Goal: Task Accomplishment & Management: Manage account settings

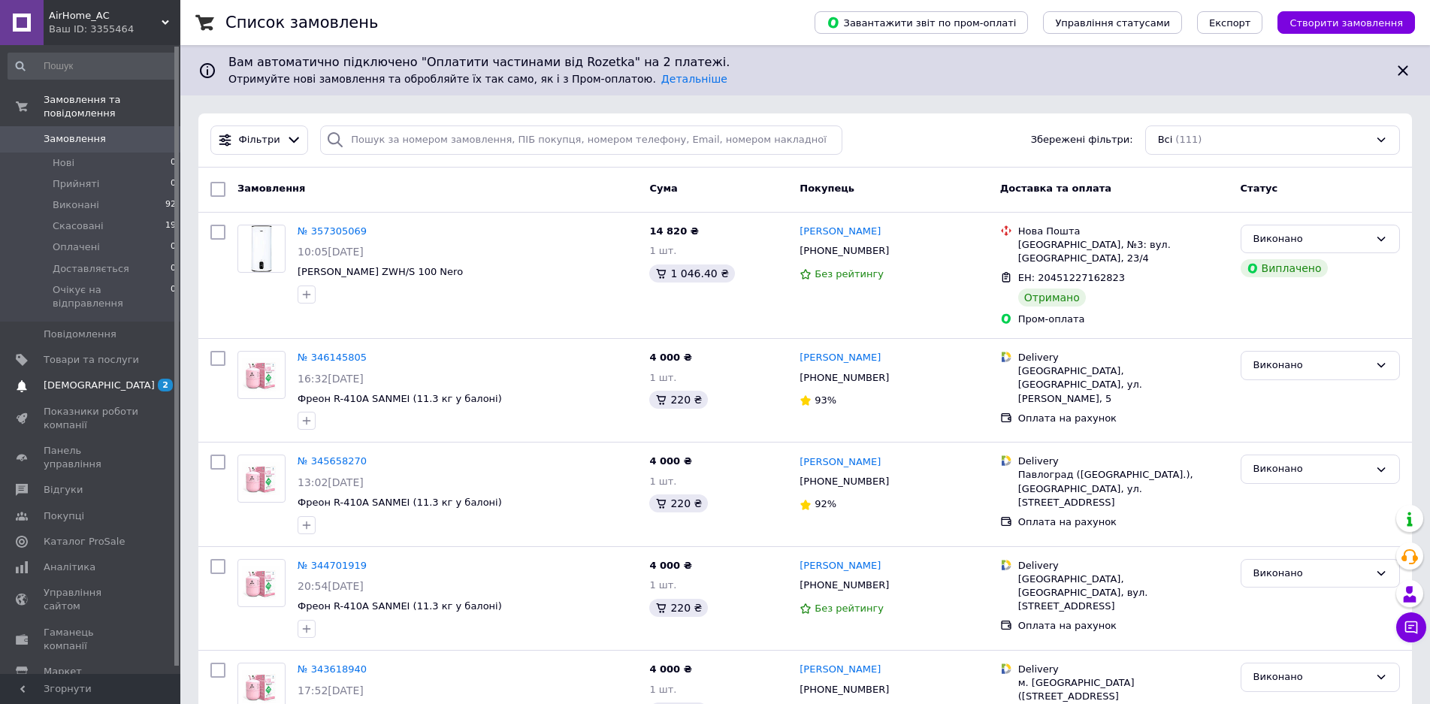
click at [117, 379] on span "[DEMOGRAPHIC_DATA]" at bounding box center [91, 386] width 95 height 14
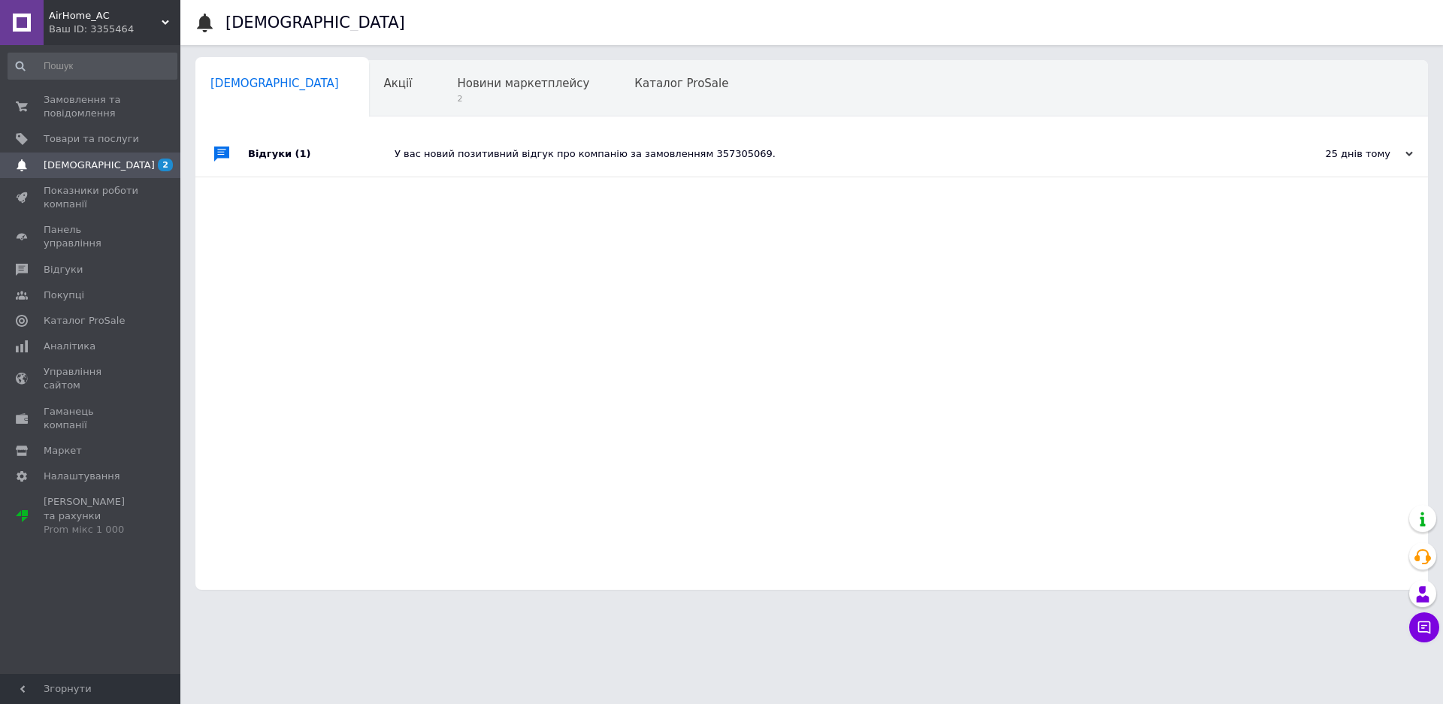
click at [642, 165] on div "У вас новий позитивний відгук про компанію за замовленням 357305069." at bounding box center [829, 154] width 868 height 45
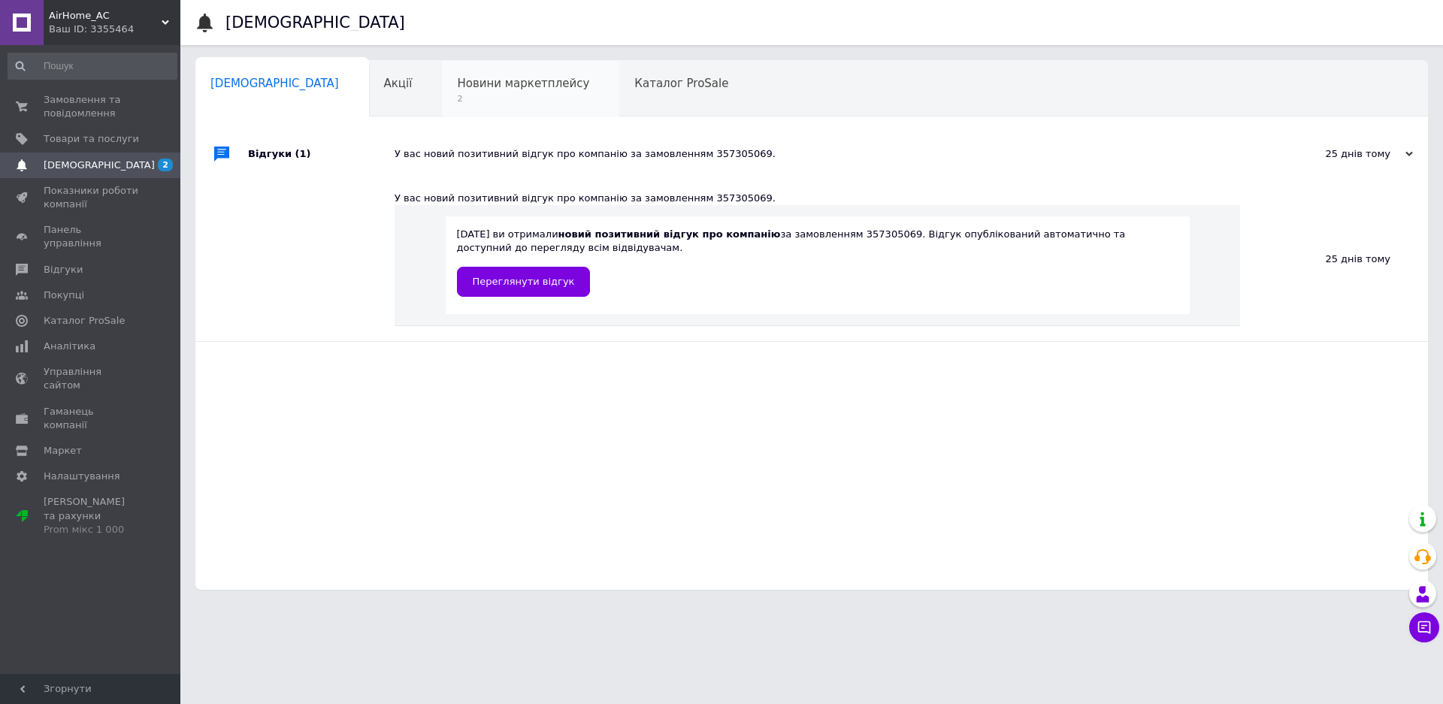
click at [468, 77] on span "Новини маркетплейсу" at bounding box center [523, 84] width 132 height 14
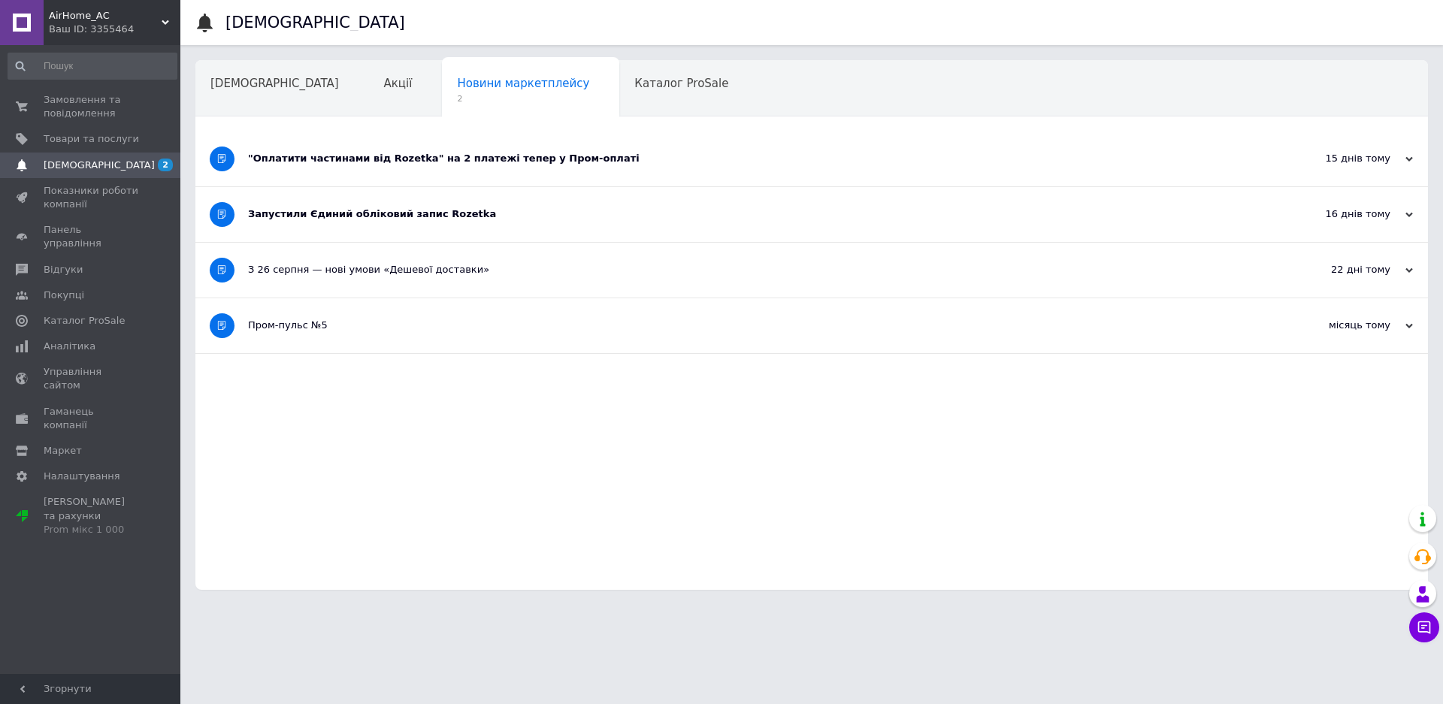
click at [444, 220] on div "Запустили Єдиний обліковий запис Rozetka" at bounding box center [755, 214] width 1015 height 14
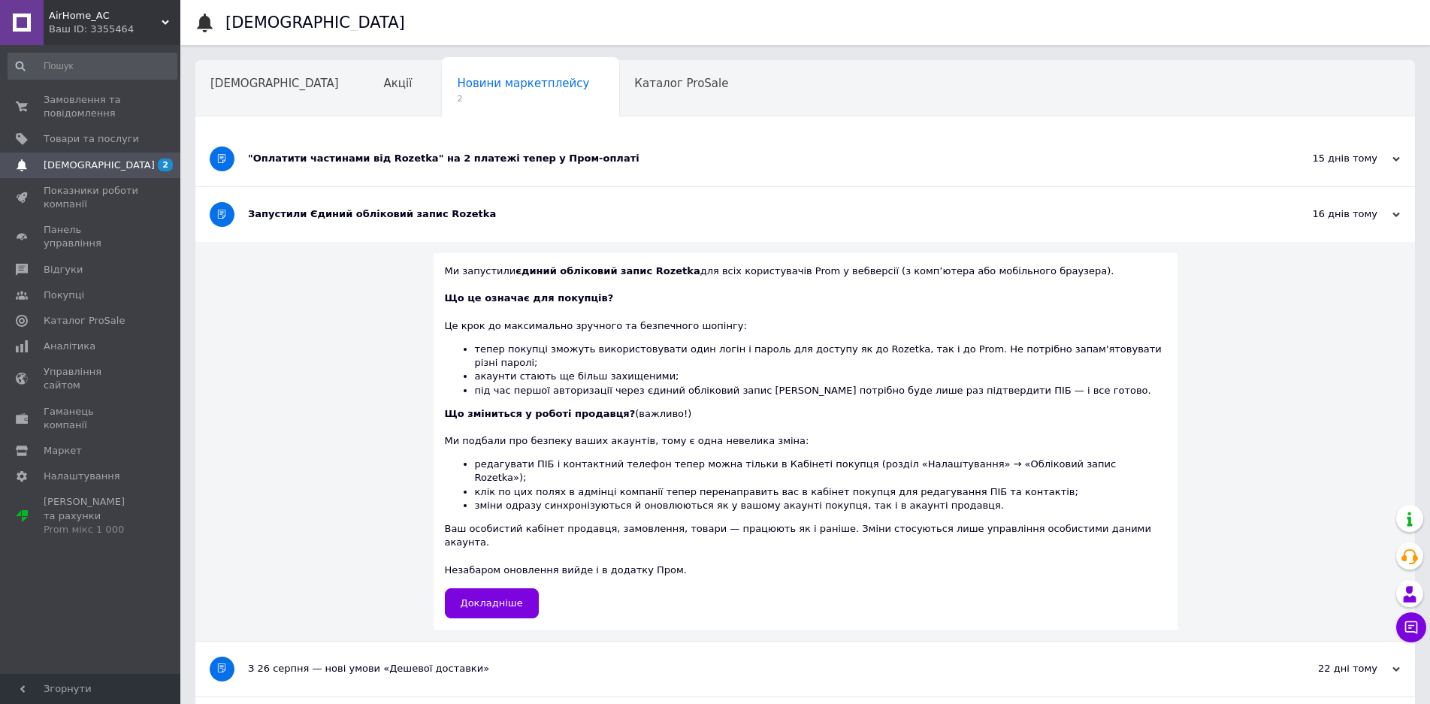
click at [551, 167] on div ""Оплатити частинами від Rozetka" на 2 платежі тепер у Пром-оплаті" at bounding box center [749, 159] width 1002 height 55
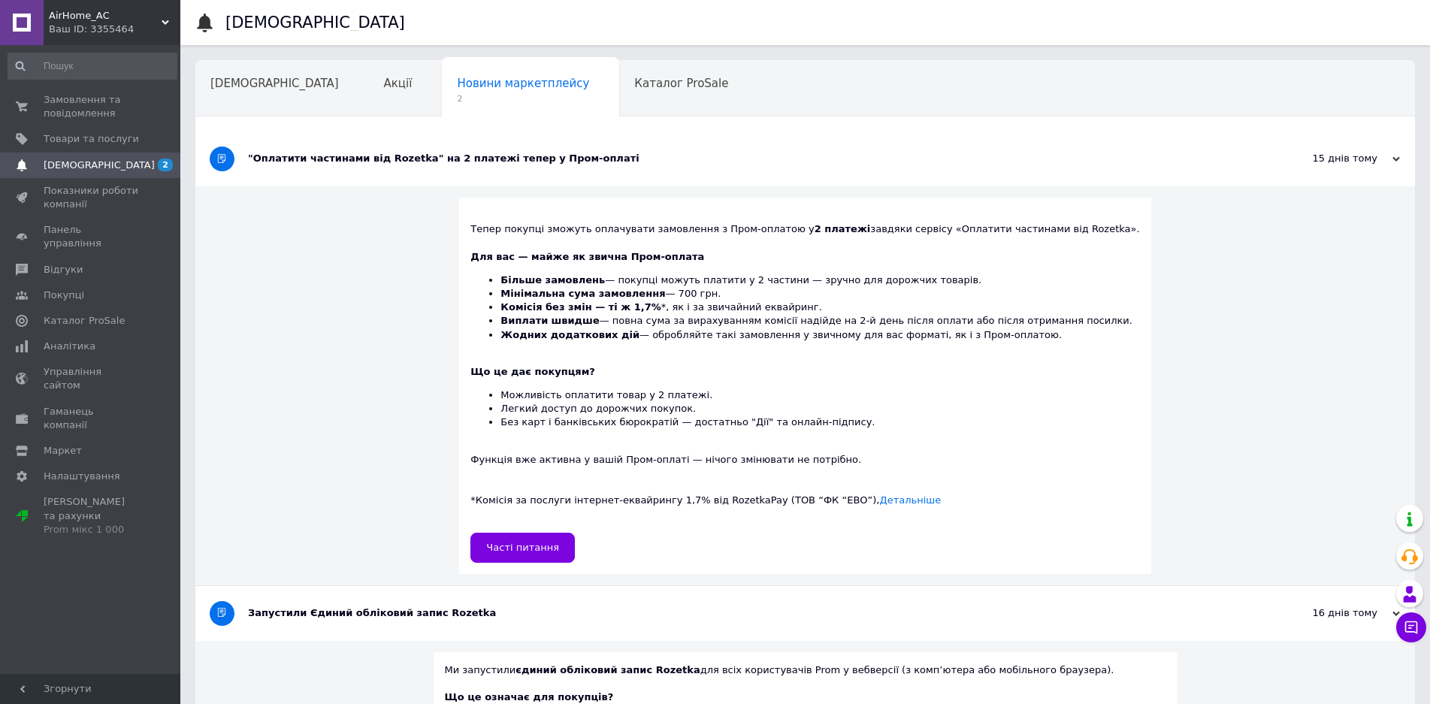
click at [551, 167] on div ""Оплатити частинами від Rozetka" на 2 платежі тепер у Пром-оплаті" at bounding box center [749, 159] width 1002 height 55
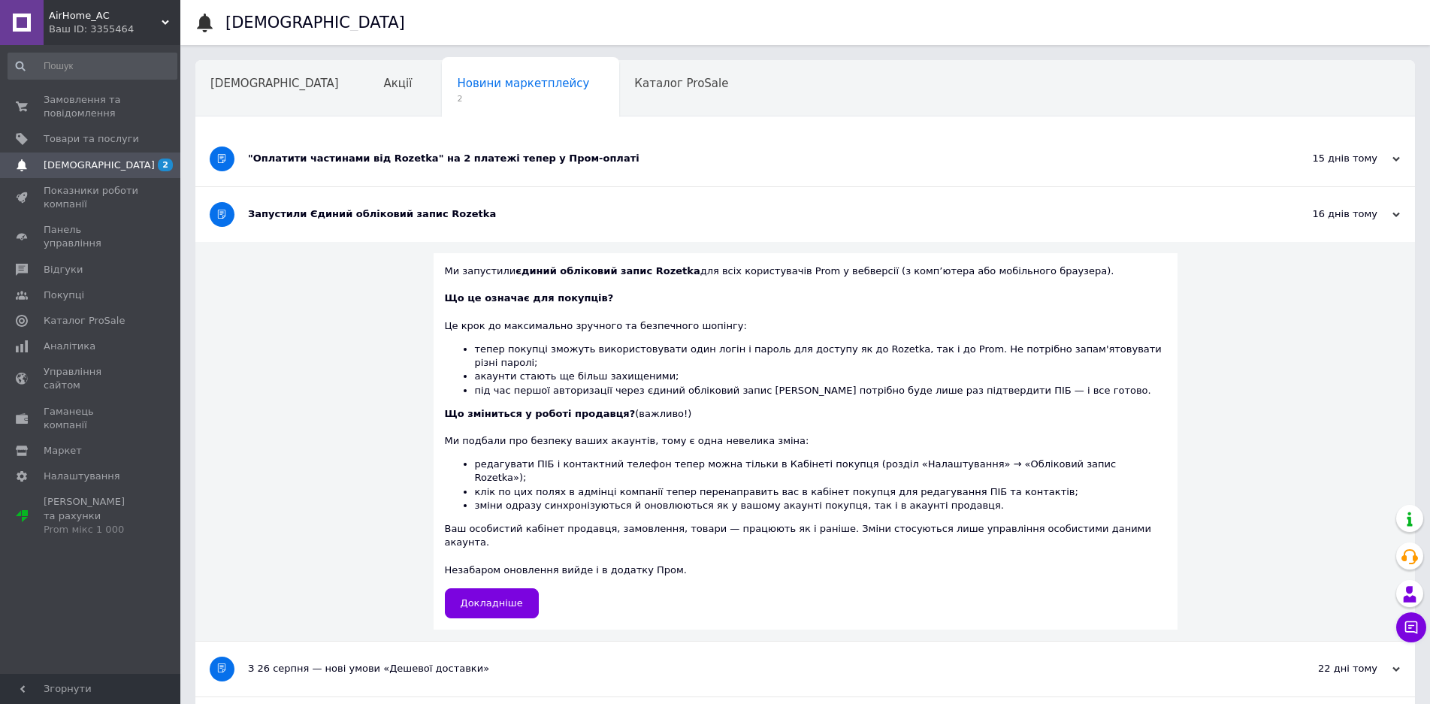
click at [518, 203] on div "Запустили Єдиний обліковий запис Rozetka" at bounding box center [749, 214] width 1002 height 55
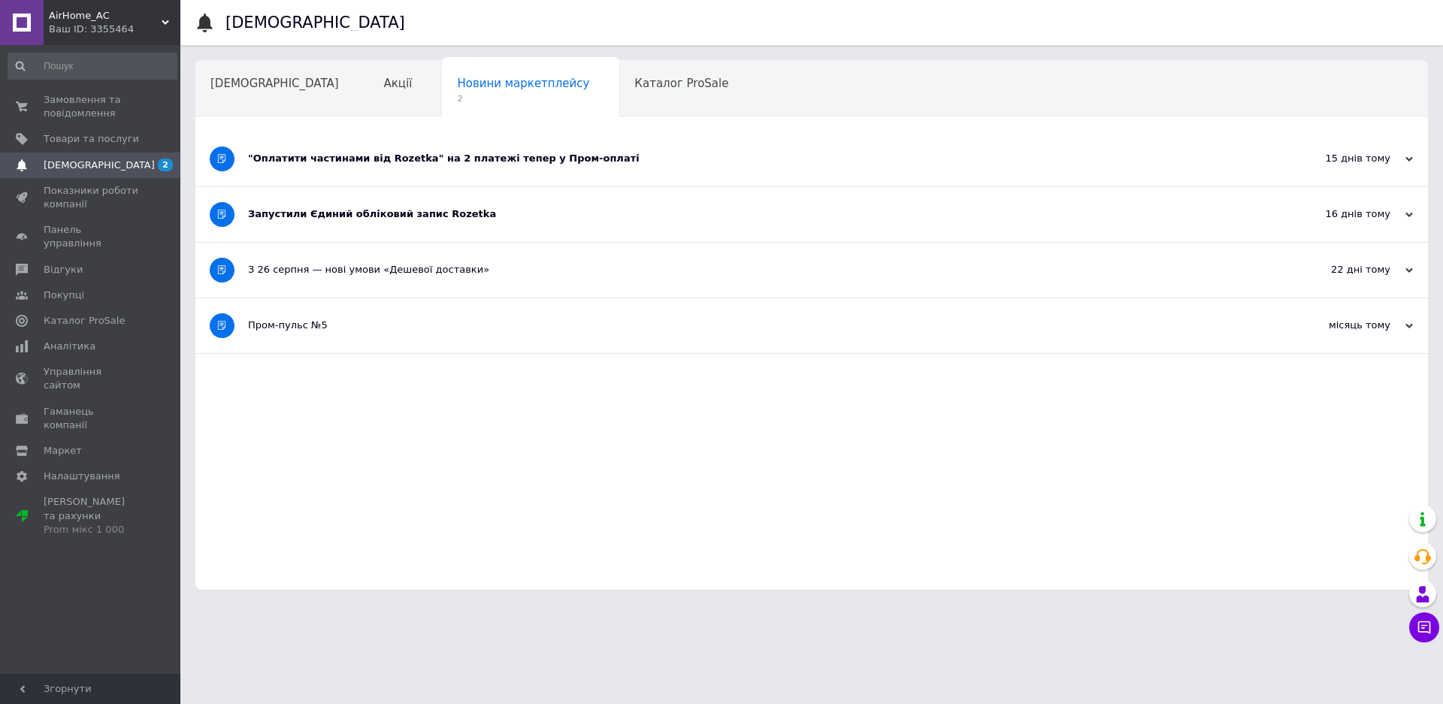
drag, startPoint x: 505, startPoint y: 207, endPoint x: 504, endPoint y: 194, distance: 13.6
click at [504, 207] on div "Запустили Єдиний обліковий запис Rozetka" at bounding box center [755, 214] width 1015 height 14
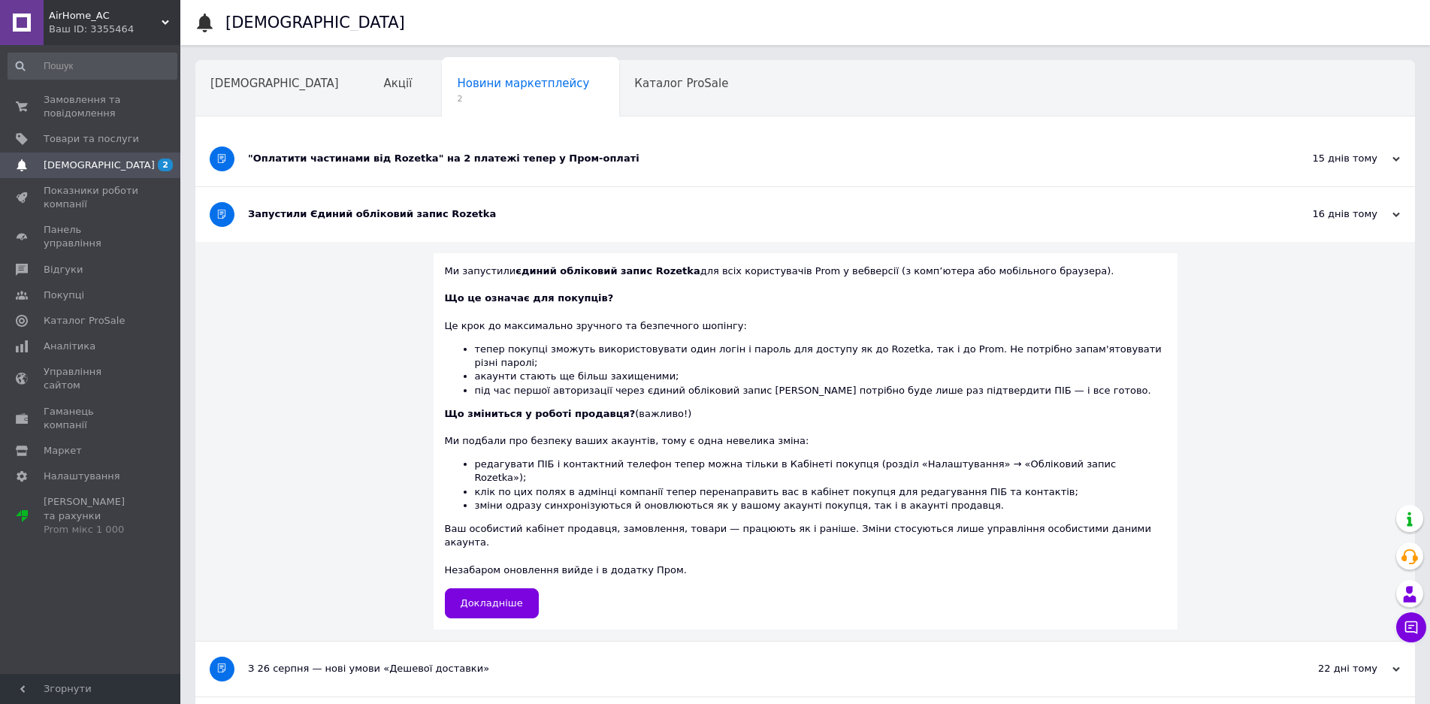
click at [534, 165] on div ""Оплатити частинами від Rozetka" на 2 платежі тепер у Пром-оплаті" at bounding box center [749, 159] width 1002 height 14
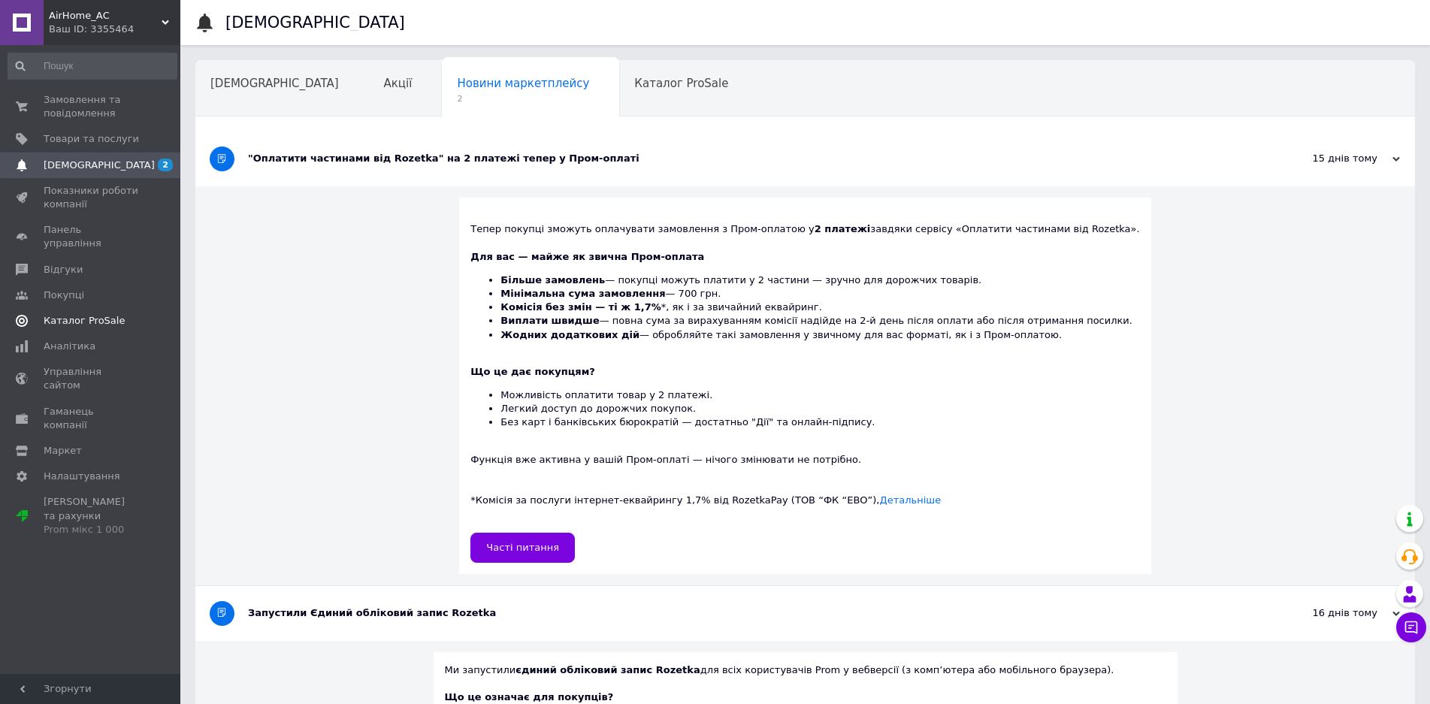
click at [79, 314] on span "Каталог ProSale" at bounding box center [84, 321] width 81 height 14
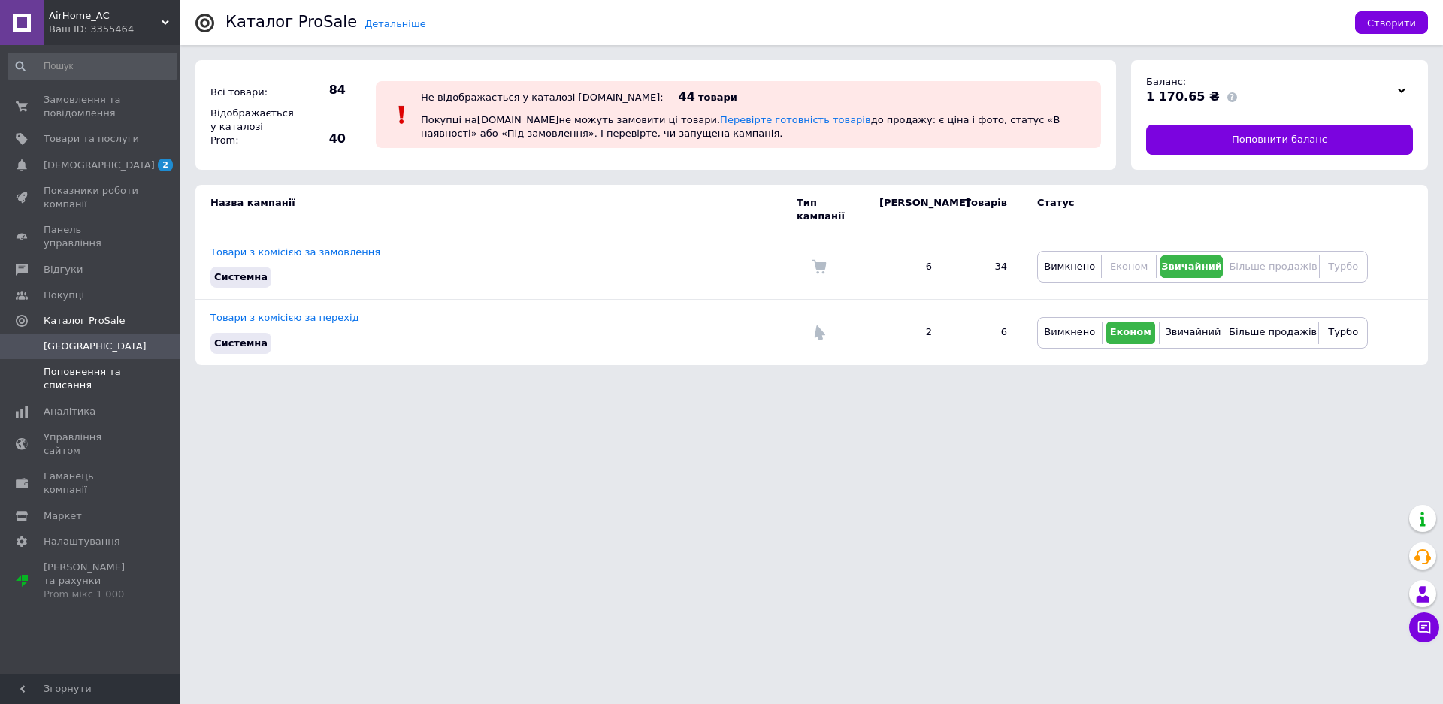
click at [75, 365] on span "Поповнення та списання" at bounding box center [91, 378] width 95 height 27
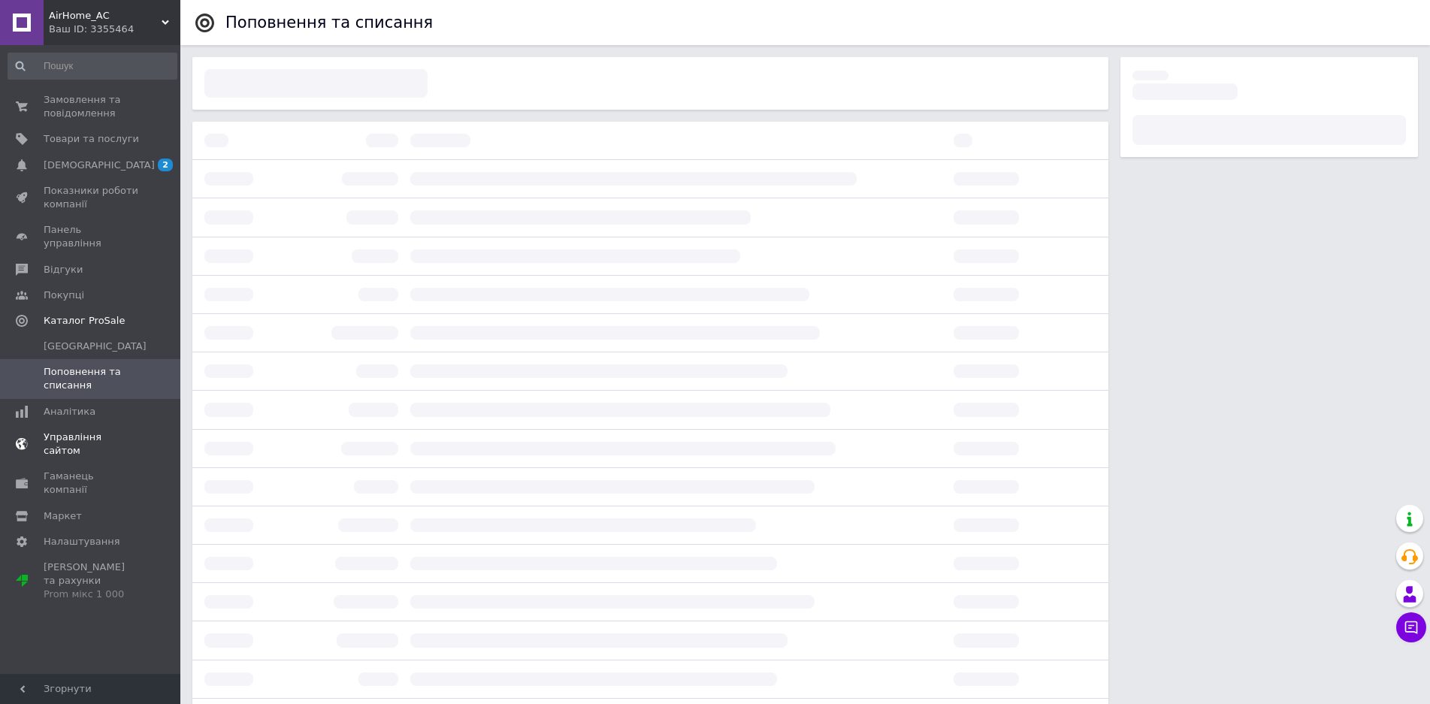
click at [88, 431] on span "Управління сайтом" at bounding box center [91, 444] width 95 height 27
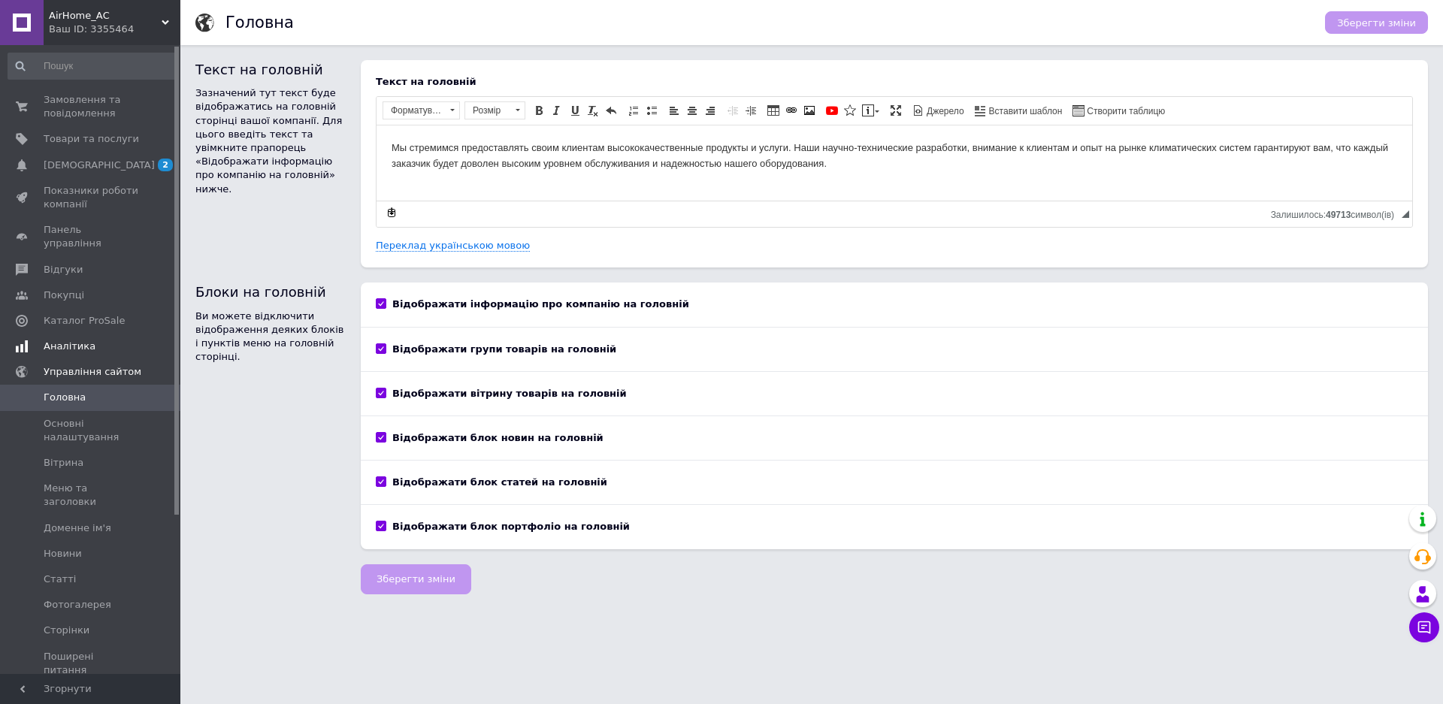
click at [71, 340] on span "Аналітика" at bounding box center [70, 347] width 52 height 14
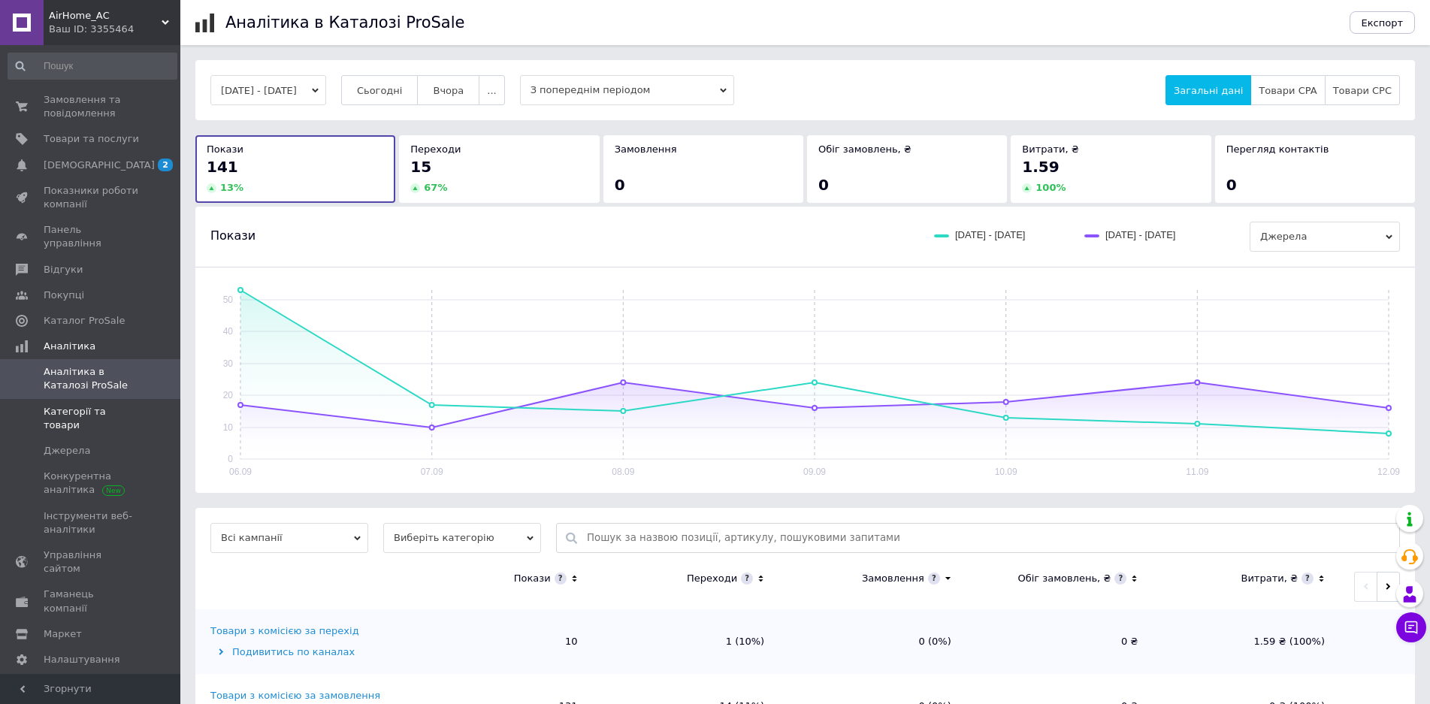
click at [98, 405] on span "Категорії та товари" at bounding box center [91, 418] width 95 height 27
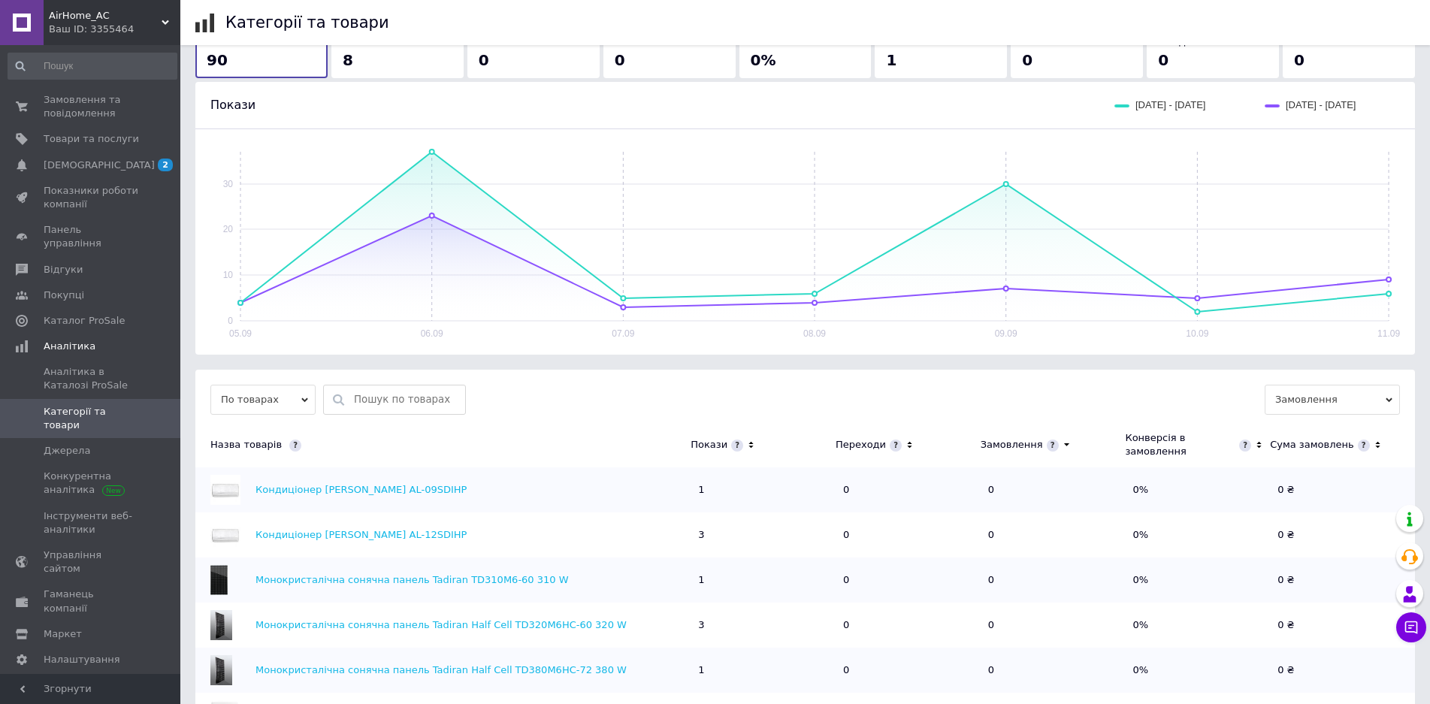
scroll to position [150, 0]
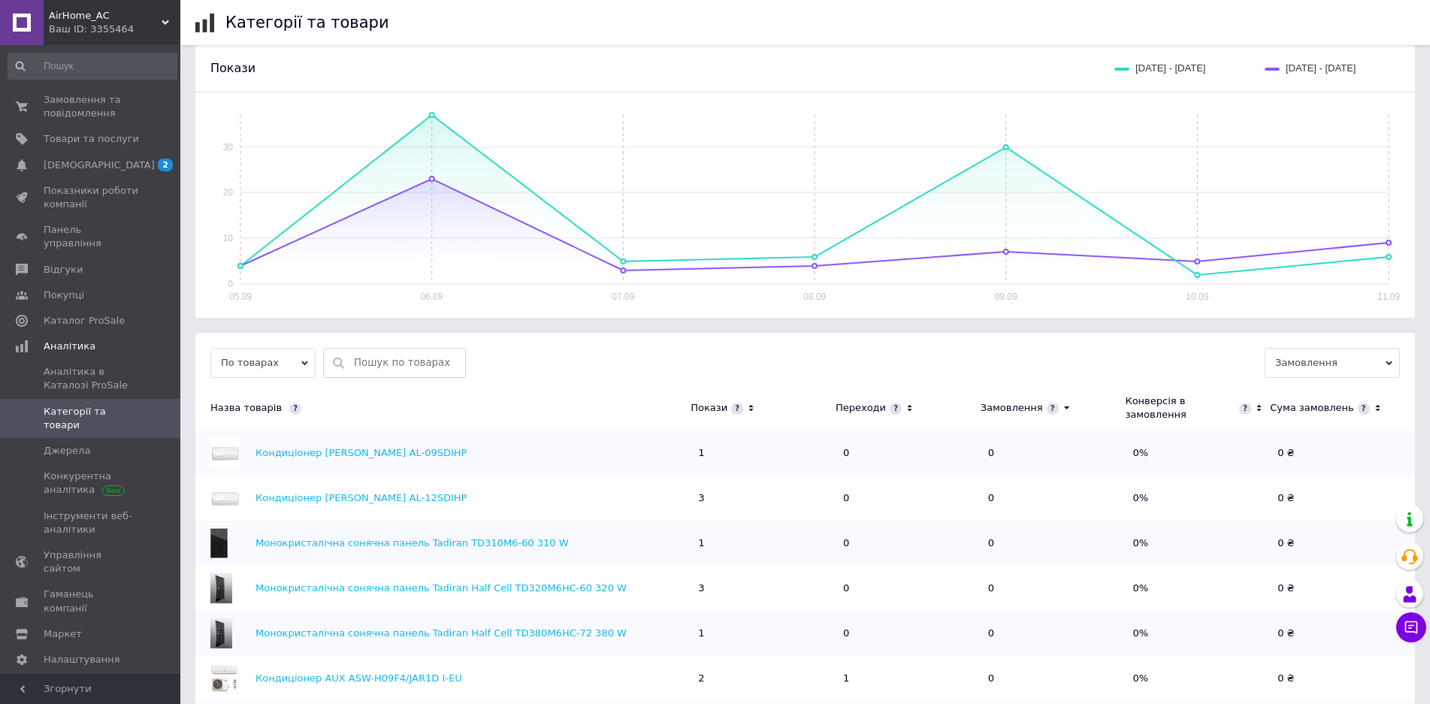
click at [746, 402] on icon at bounding box center [751, 408] width 10 height 13
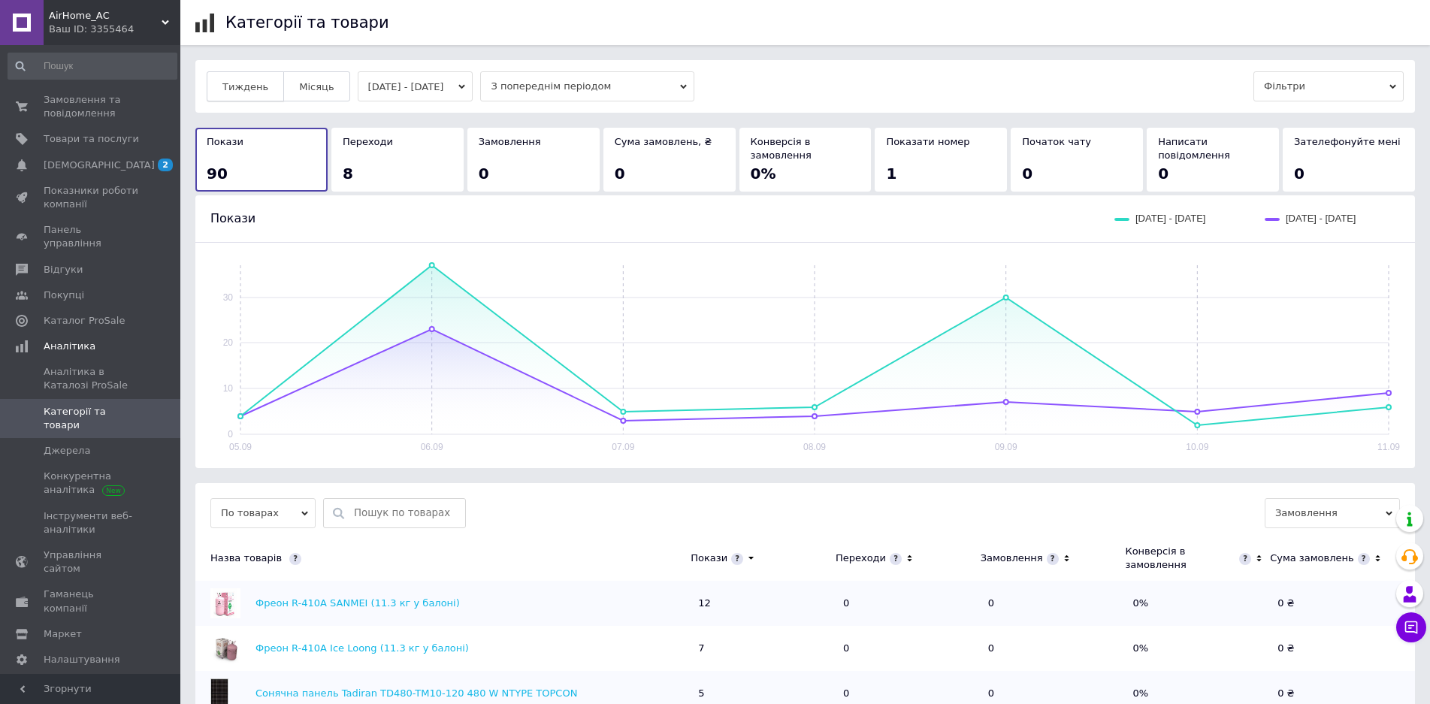
click at [252, 89] on span "Тиждень" at bounding box center [245, 86] width 46 height 11
